Goal: Check status: Check status

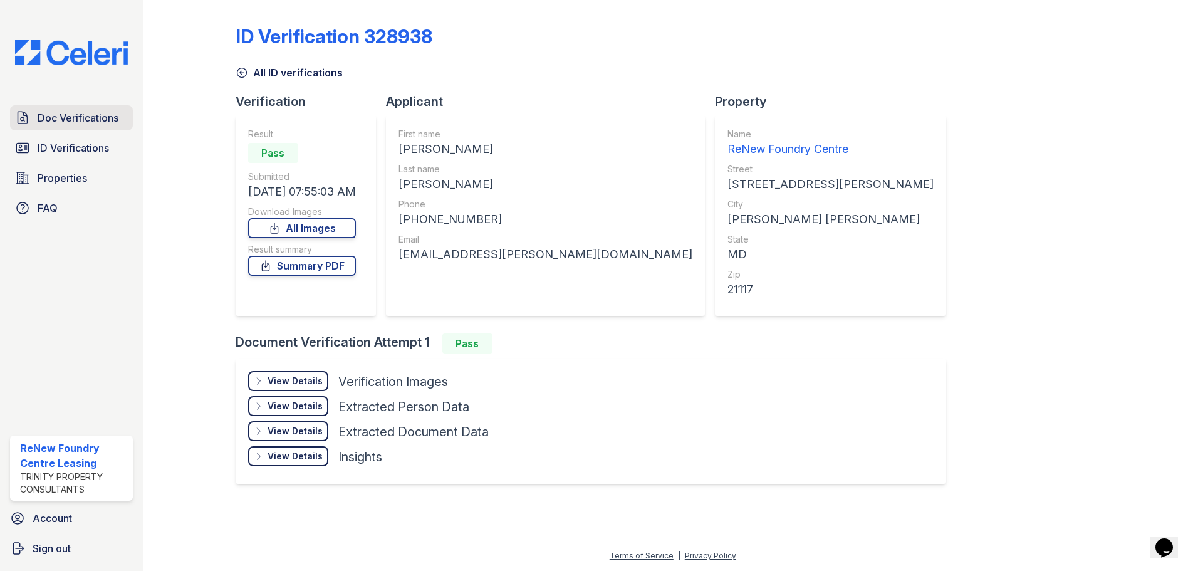
click at [47, 121] on span "Doc Verifications" at bounding box center [78, 117] width 81 height 15
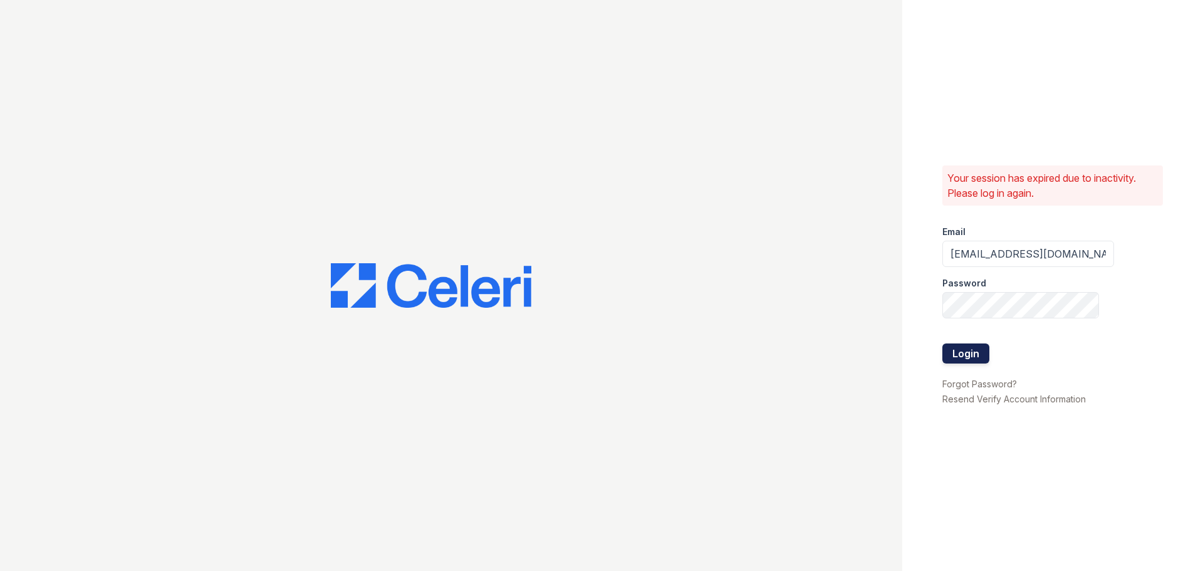
click at [982, 356] on button "Login" at bounding box center [966, 353] width 47 height 20
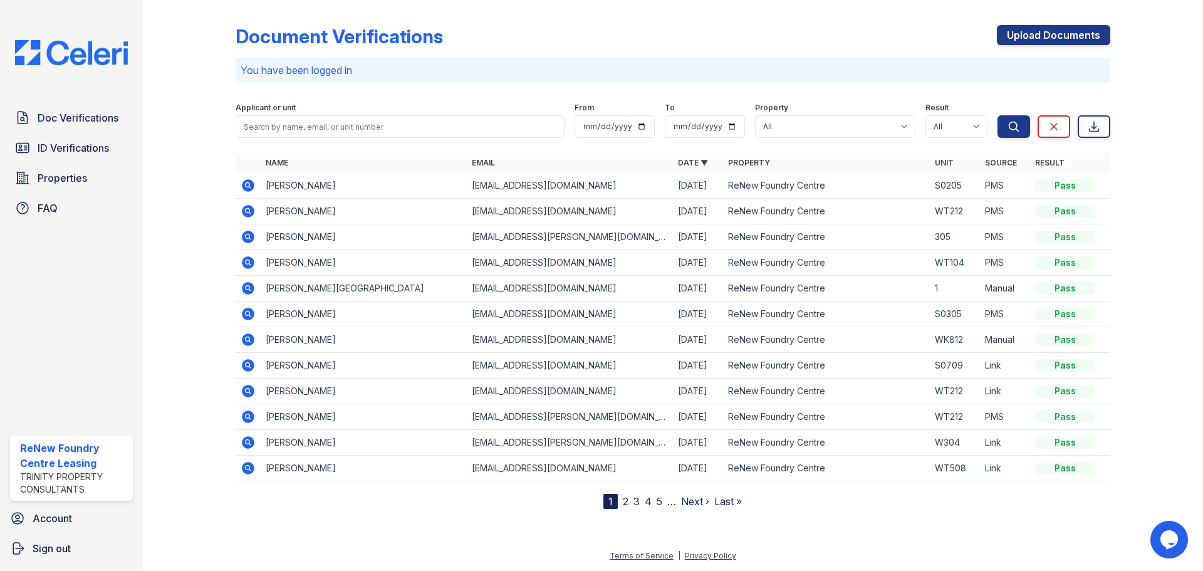
click at [249, 239] on icon at bounding box center [248, 237] width 13 height 13
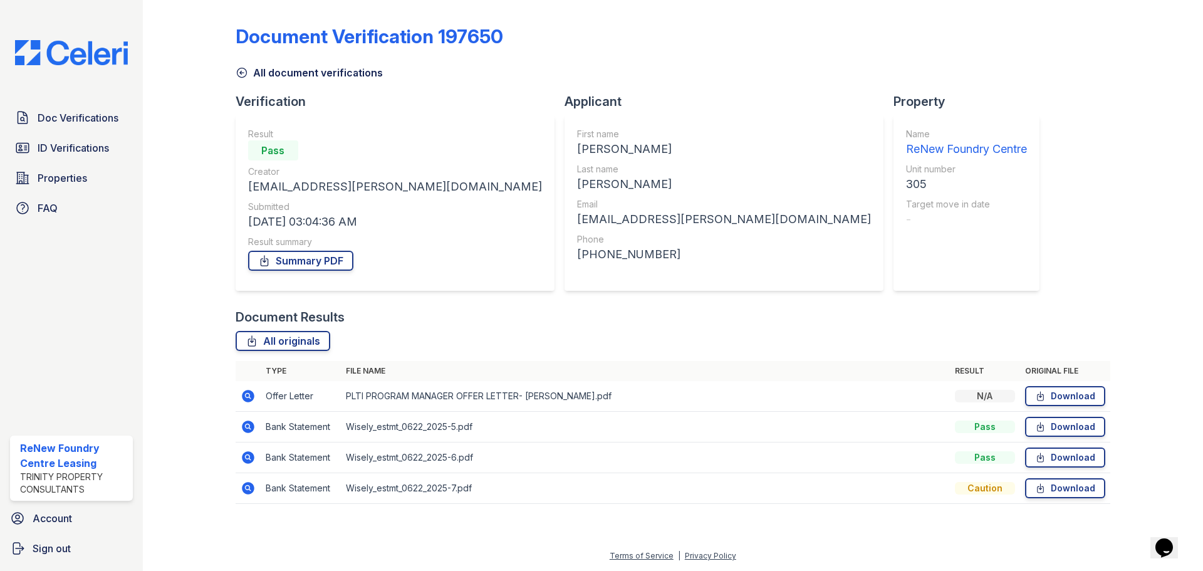
click at [251, 424] on icon at bounding box center [248, 427] width 13 height 13
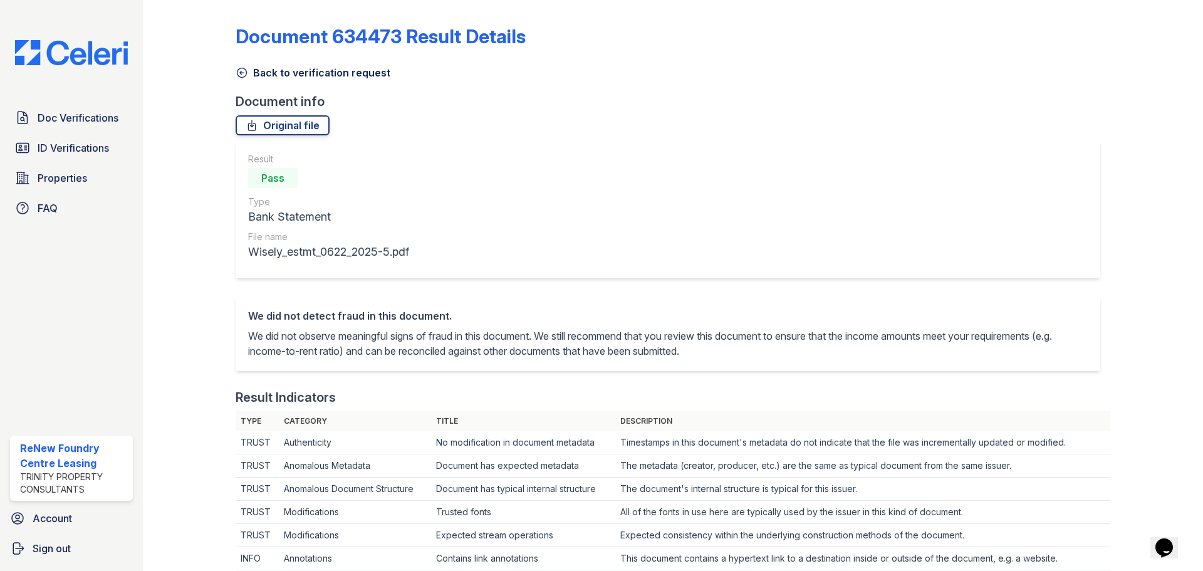
click at [693, 264] on div "Result Pass Type Bank Statement File name Wisely_estmt_0622_2025-5.pdf" at bounding box center [668, 209] width 865 height 138
click at [310, 78] on link "Back to verification request" at bounding box center [313, 72] width 155 height 15
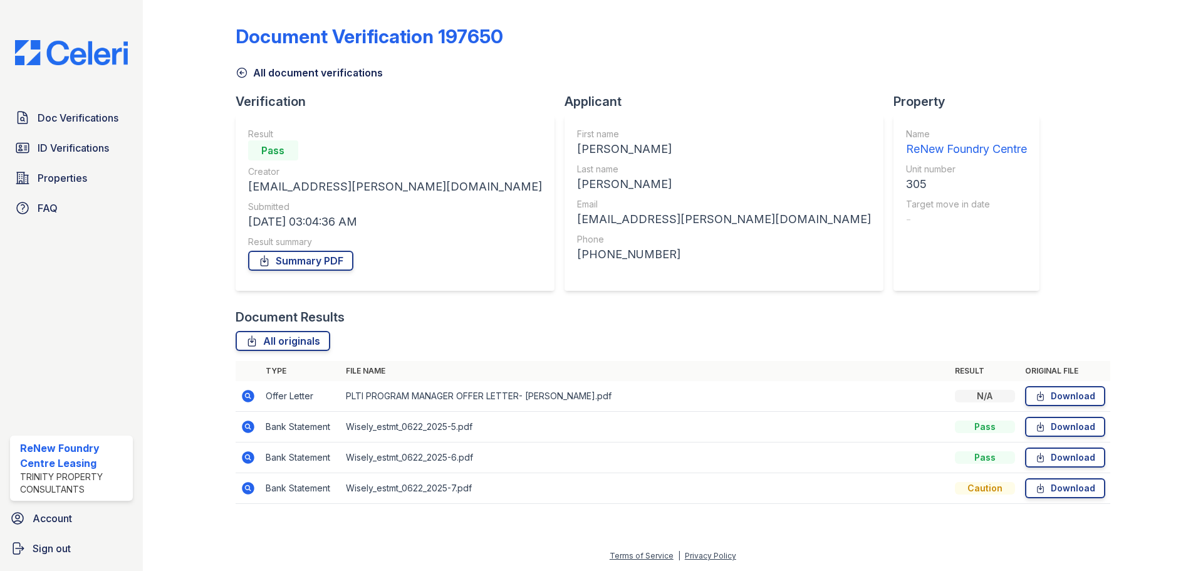
click at [256, 488] on td at bounding box center [248, 488] width 25 height 31
click at [249, 488] on icon at bounding box center [247, 487] width 3 height 3
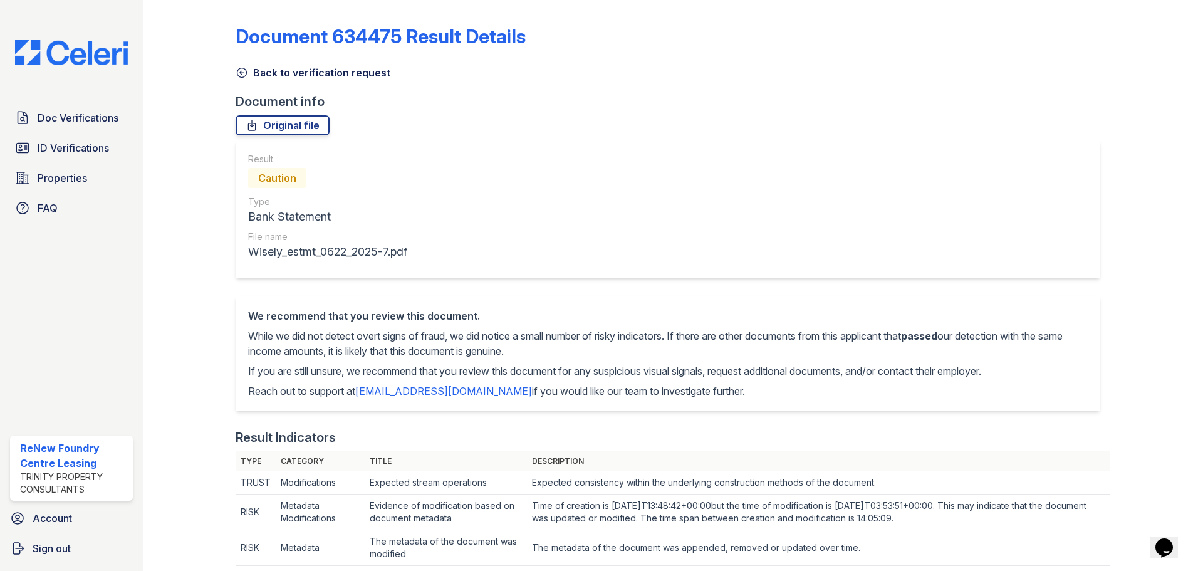
click at [316, 73] on link "Back to verification request" at bounding box center [313, 72] width 155 height 15
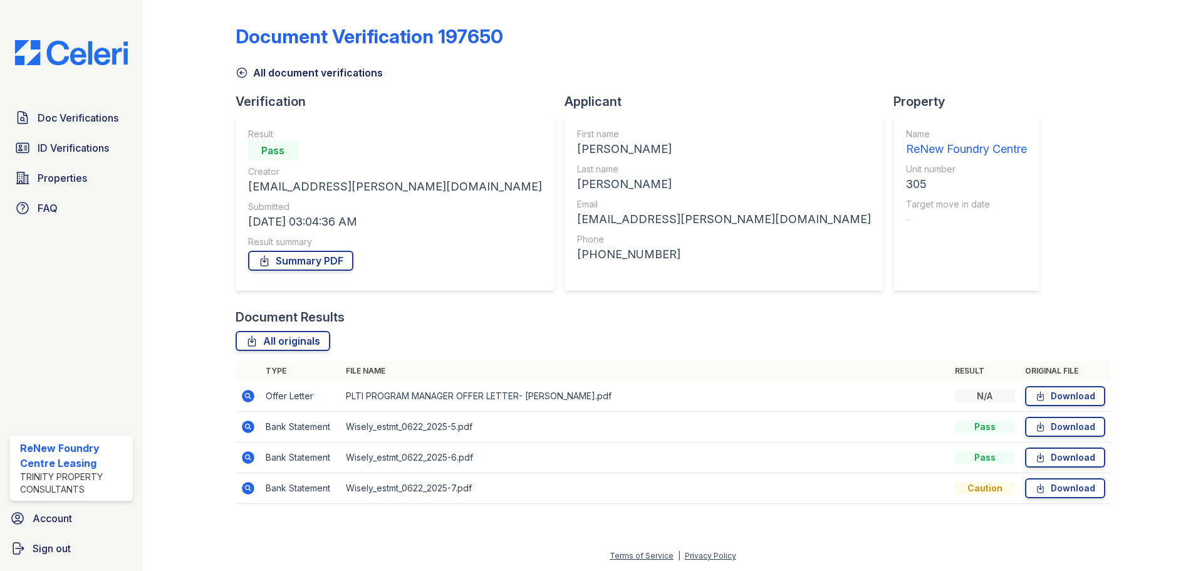
click at [250, 397] on icon at bounding box center [248, 396] width 13 height 13
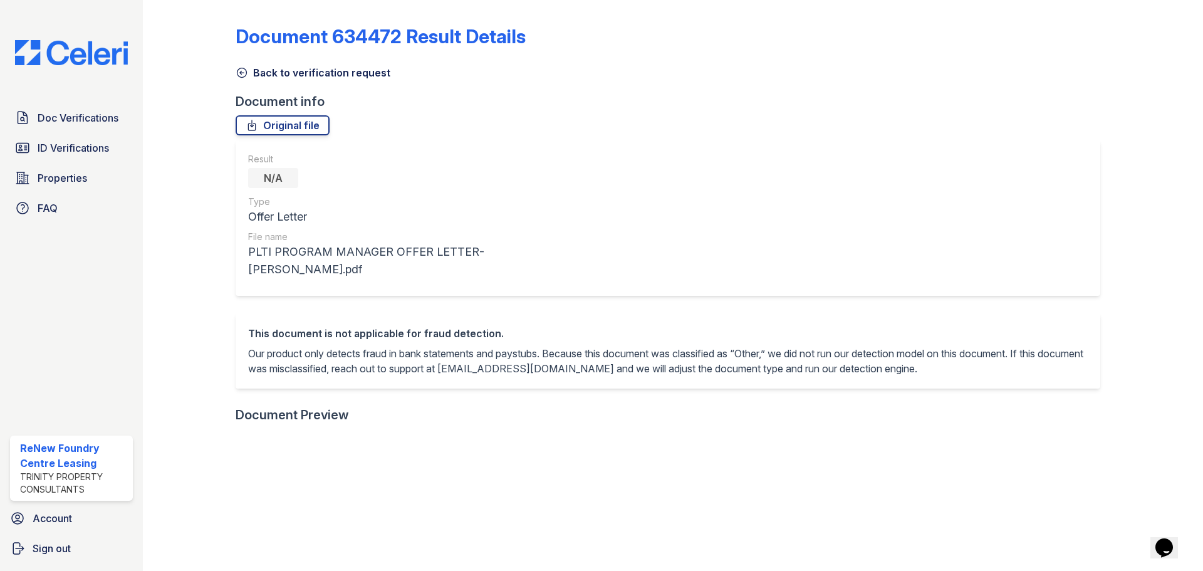
click at [328, 76] on link "Back to verification request" at bounding box center [313, 72] width 155 height 15
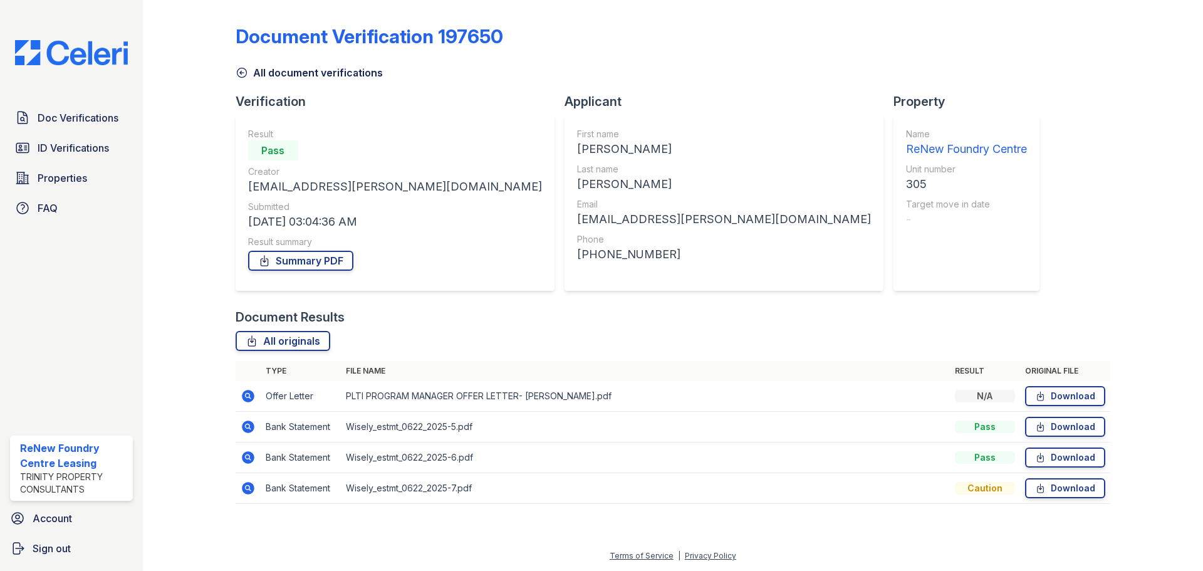
click at [236, 394] on td at bounding box center [248, 396] width 25 height 31
click at [258, 396] on td at bounding box center [248, 396] width 25 height 31
click at [251, 396] on icon at bounding box center [248, 396] width 13 height 13
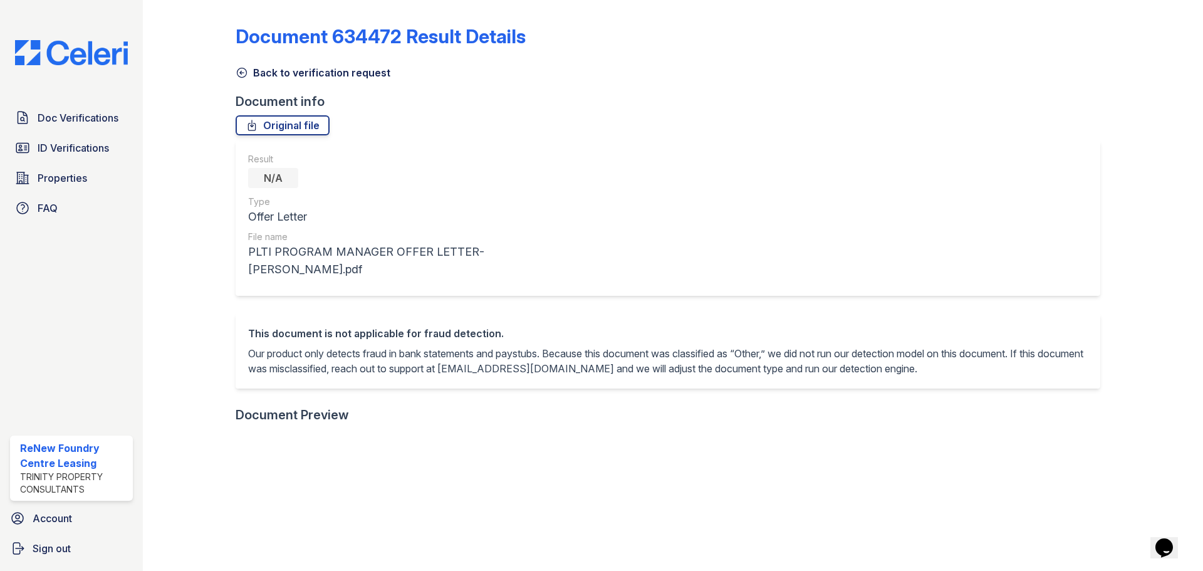
click at [321, 67] on link "Back to verification request" at bounding box center [313, 72] width 155 height 15
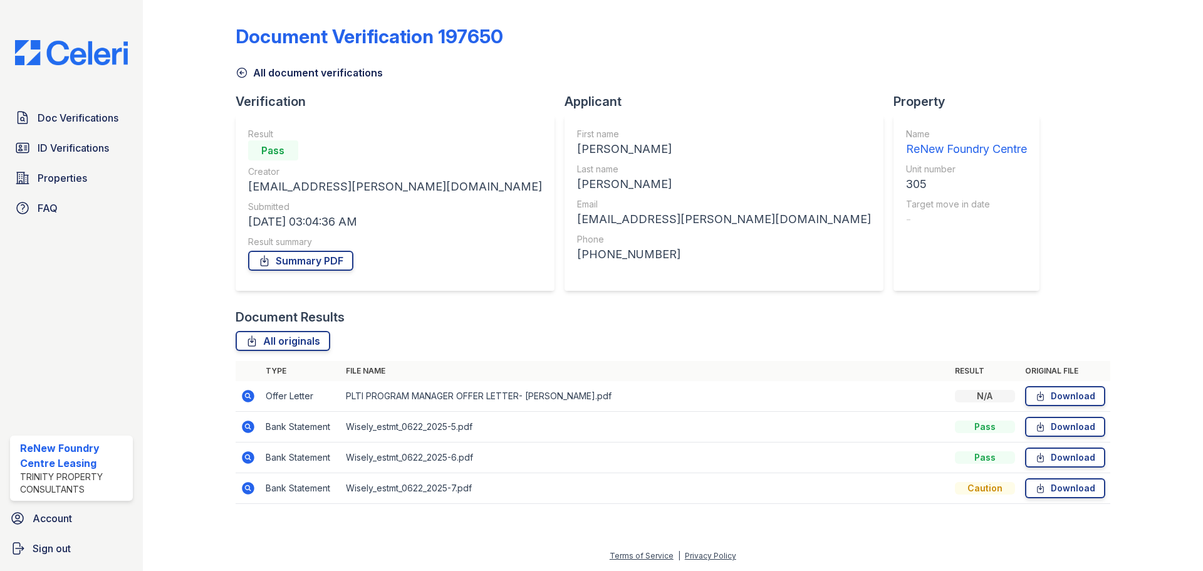
click at [242, 458] on icon at bounding box center [248, 457] width 15 height 15
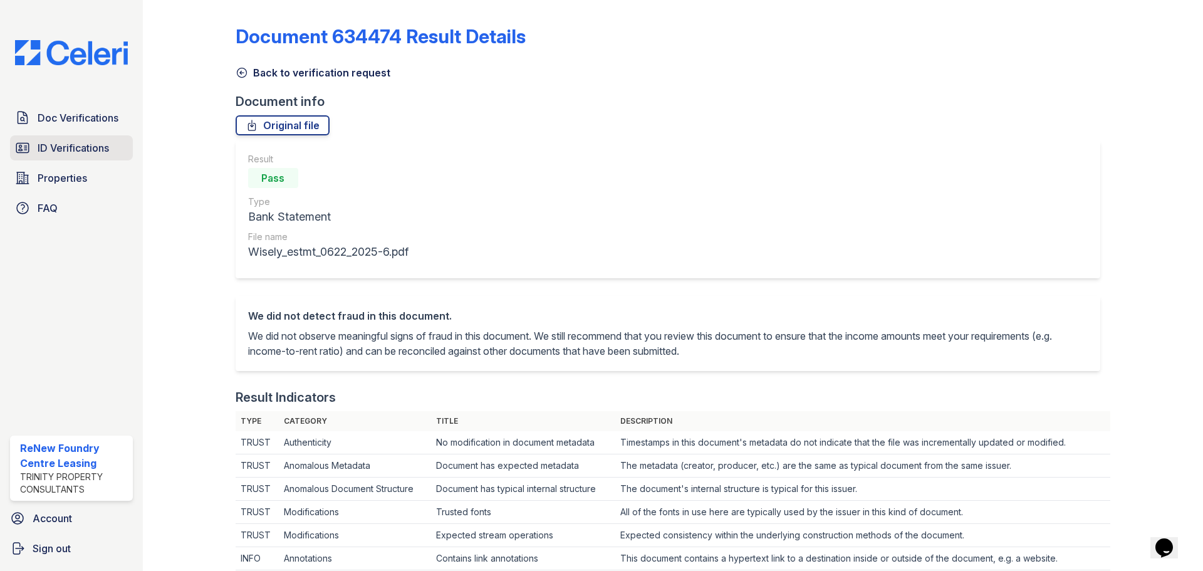
click at [82, 144] on span "ID Verifications" at bounding box center [73, 147] width 71 height 15
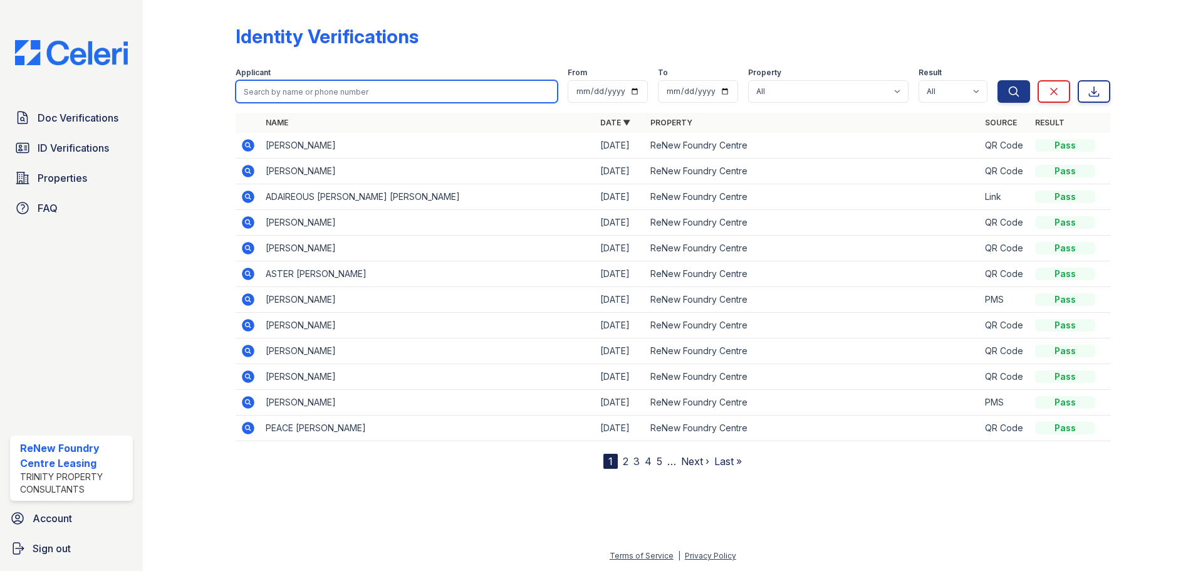
click at [347, 91] on input "search" at bounding box center [397, 91] width 322 height 23
type input "evans"
click at [998, 80] on button "Search" at bounding box center [1014, 91] width 33 height 23
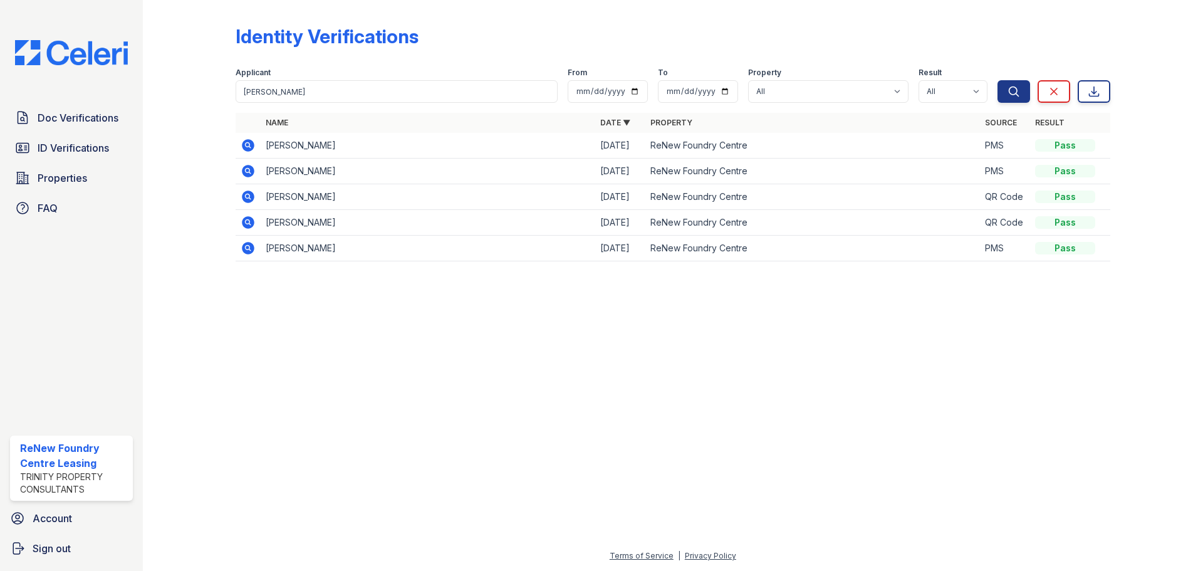
click at [251, 140] on icon at bounding box center [248, 145] width 13 height 13
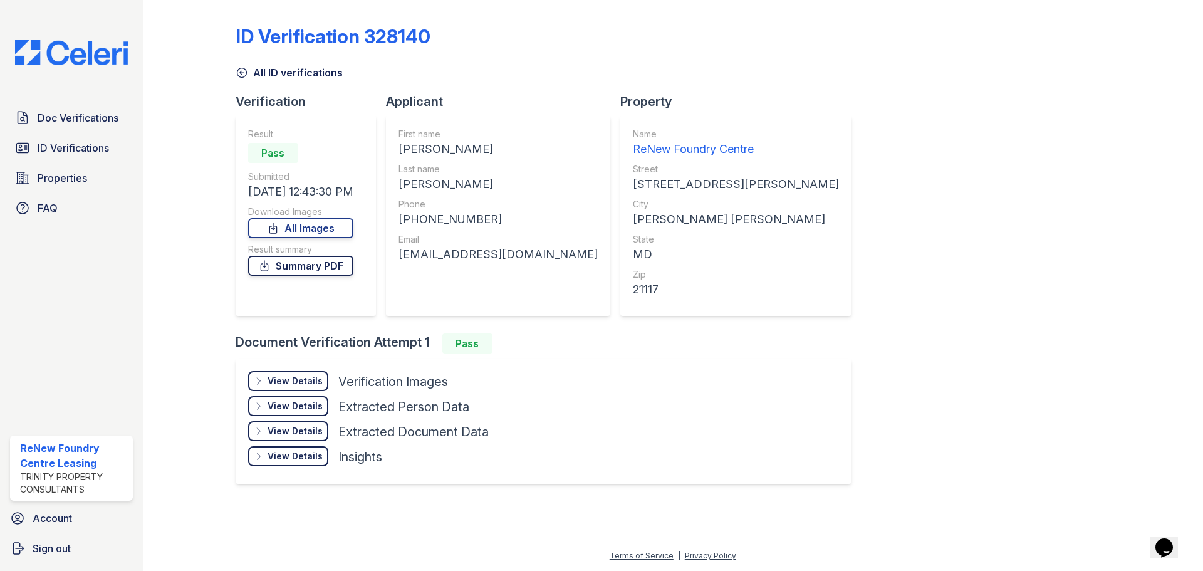
click at [313, 268] on link "Summary PDF" at bounding box center [300, 266] width 105 height 20
click at [66, 105] on link "Doc Verifications" at bounding box center [71, 117] width 123 height 25
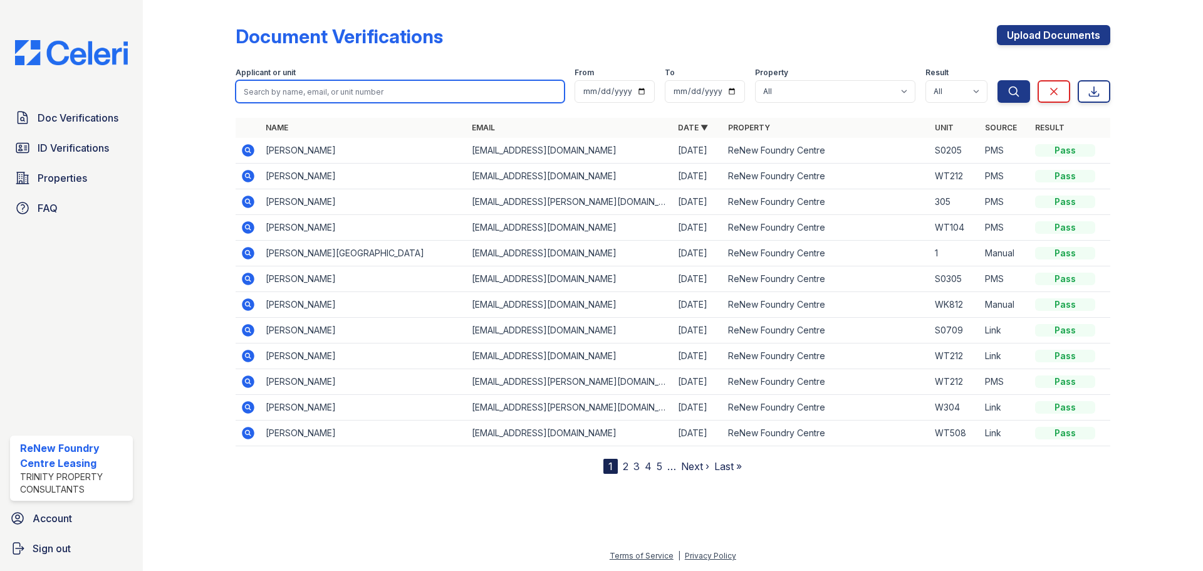
click at [323, 91] on input "search" at bounding box center [400, 91] width 329 height 23
type input "[PERSON_NAME]"
click at [998, 80] on button "Search" at bounding box center [1014, 91] width 33 height 23
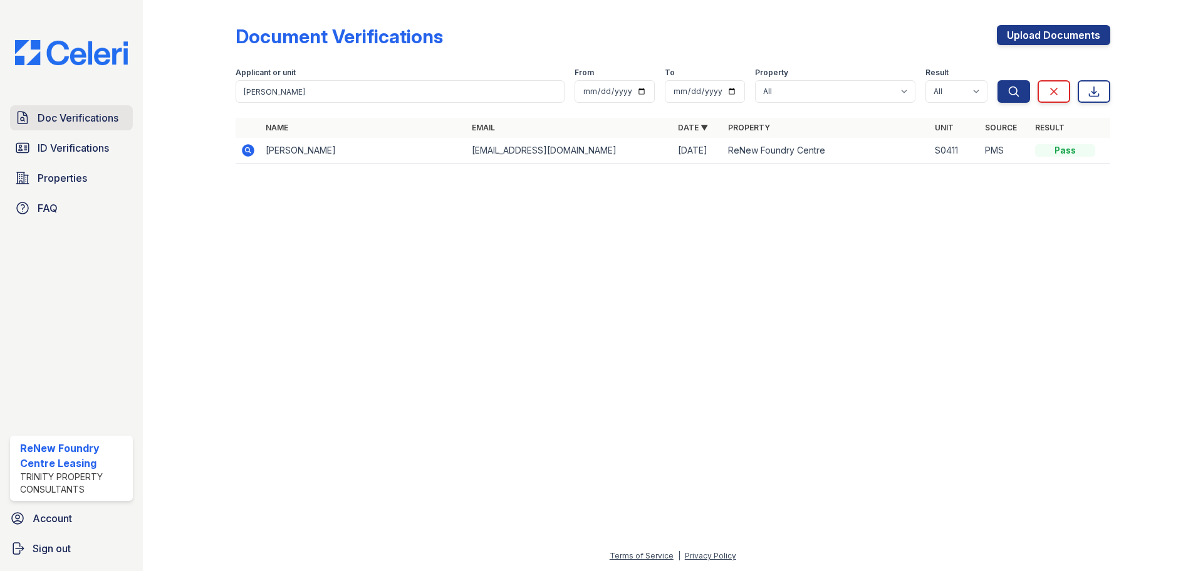
click at [76, 124] on span "Doc Verifications" at bounding box center [78, 117] width 81 height 15
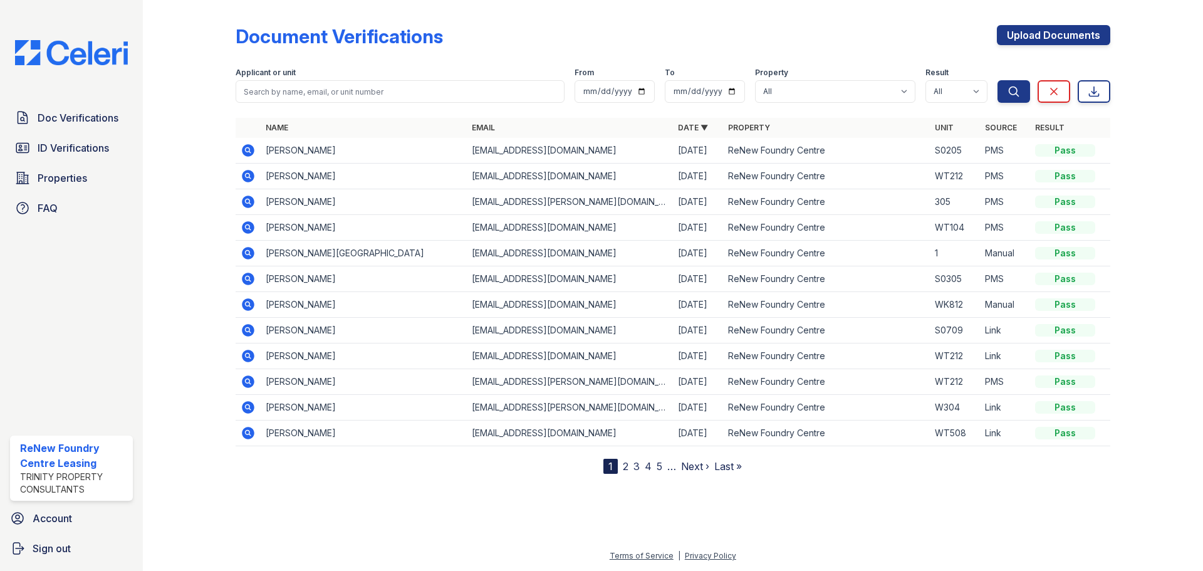
click at [245, 204] on icon at bounding box center [248, 202] width 13 height 13
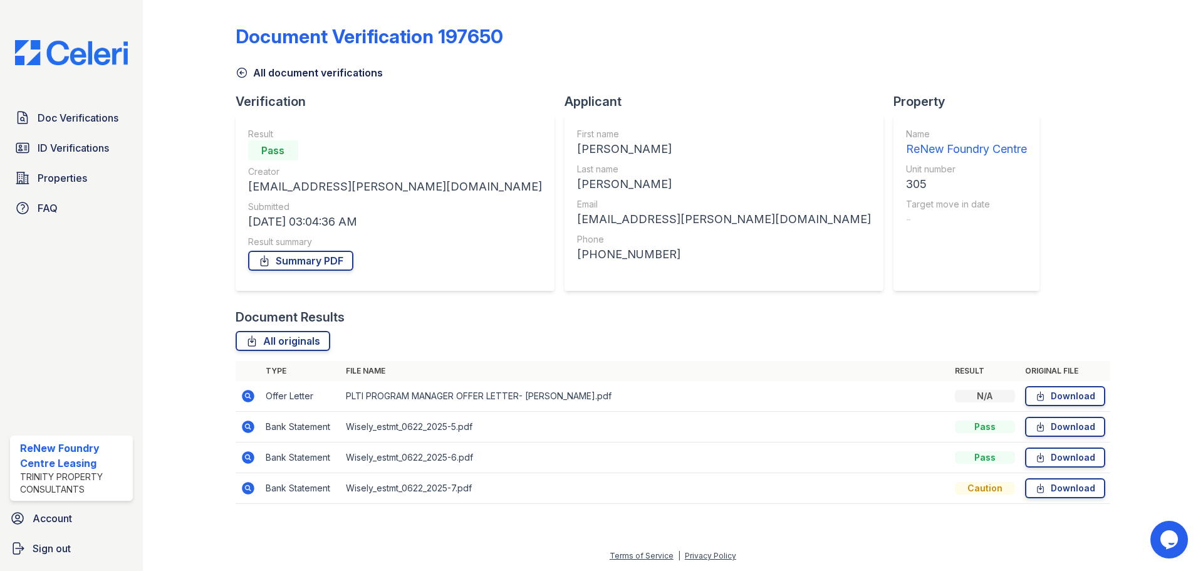
click at [252, 398] on icon at bounding box center [248, 396] width 13 height 13
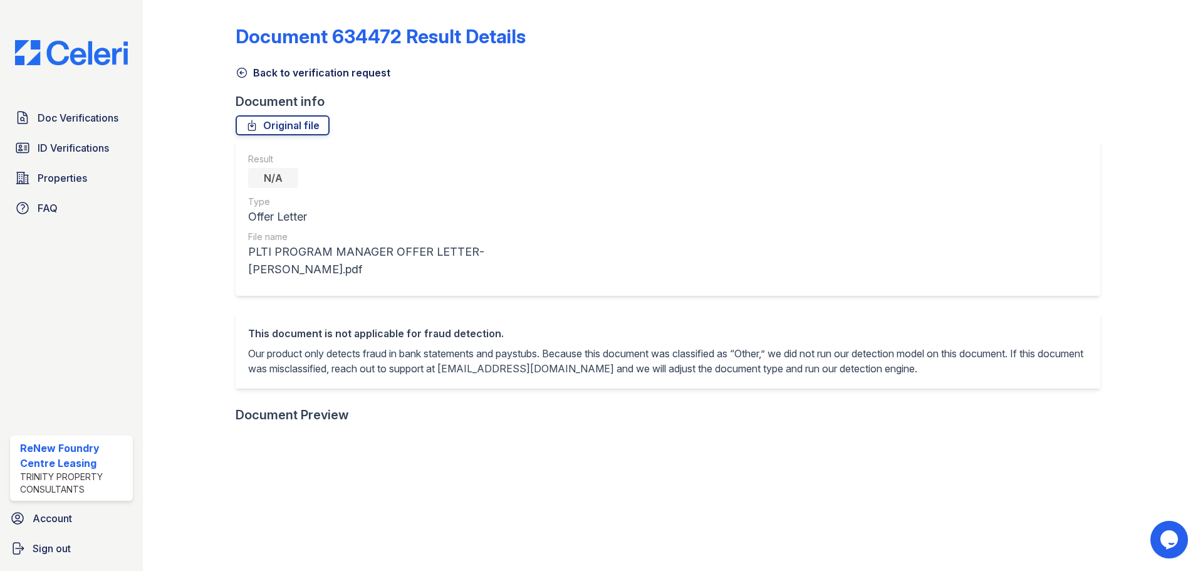
click at [295, 71] on link "Back to verification request" at bounding box center [313, 72] width 155 height 15
